Goal: Find specific page/section: Find specific page/section

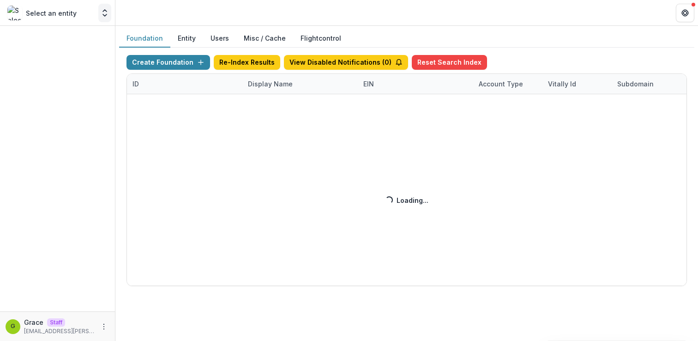
click at [107, 14] on polyline "Open entity switcher" at bounding box center [105, 15] width 4 height 2
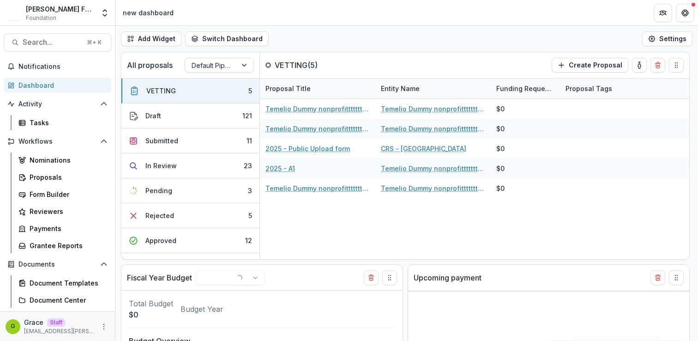
select select "******"
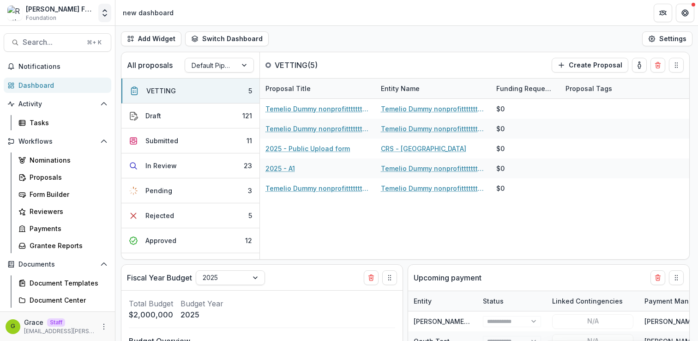
click at [104, 11] on icon "Open entity switcher" at bounding box center [104, 12] width 9 height 9
click at [103, 13] on icon "Open entity switcher" at bounding box center [104, 12] width 9 height 9
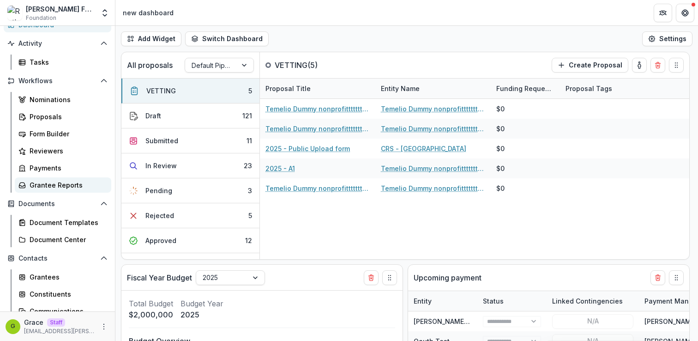
scroll to position [63, 0]
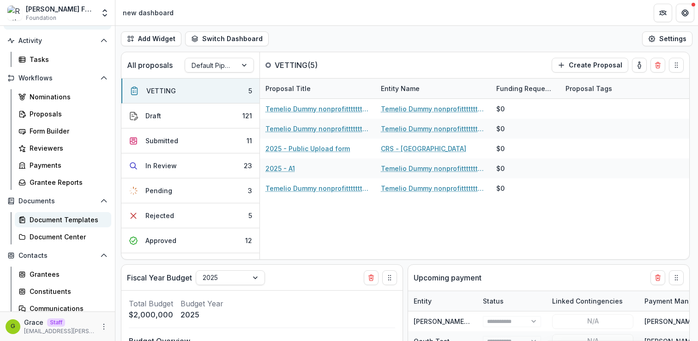
click at [53, 220] on div "Document Templates" at bounding box center [67, 220] width 74 height 10
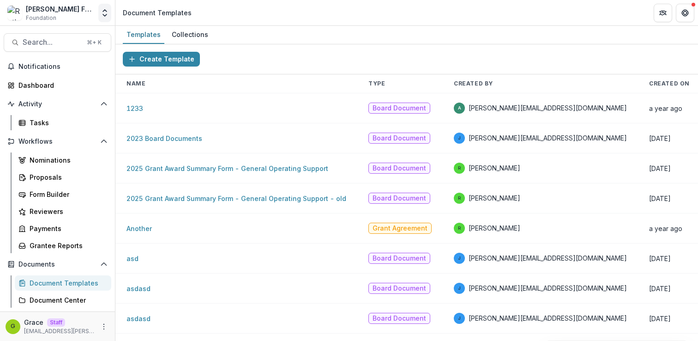
click at [107, 15] on icon "Open entity switcher" at bounding box center [104, 12] width 9 height 9
click at [73, 299] on div "Document Center" at bounding box center [67, 300] width 74 height 10
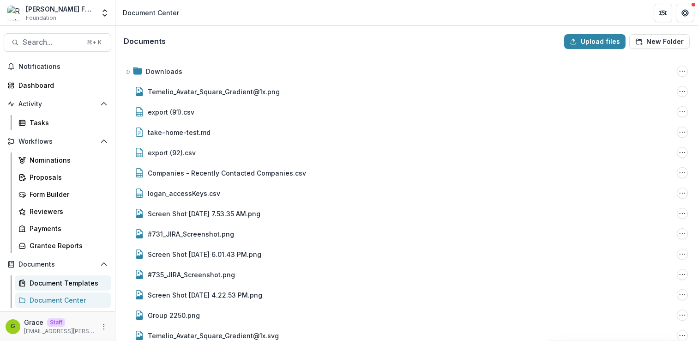
click at [65, 282] on div "Document Templates" at bounding box center [67, 283] width 74 height 10
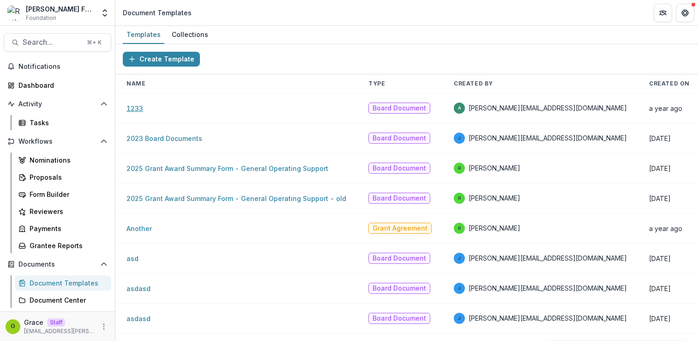
click at [134, 109] on link "1233" at bounding box center [135, 108] width 17 height 8
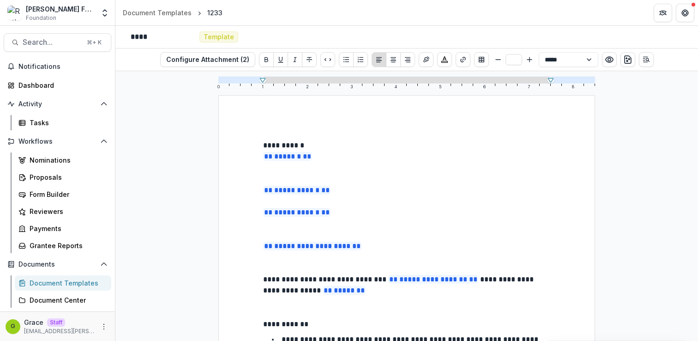
click at [312, 176] on p at bounding box center [406, 179] width 287 height 11
